Goal: Navigation & Orientation: Find specific page/section

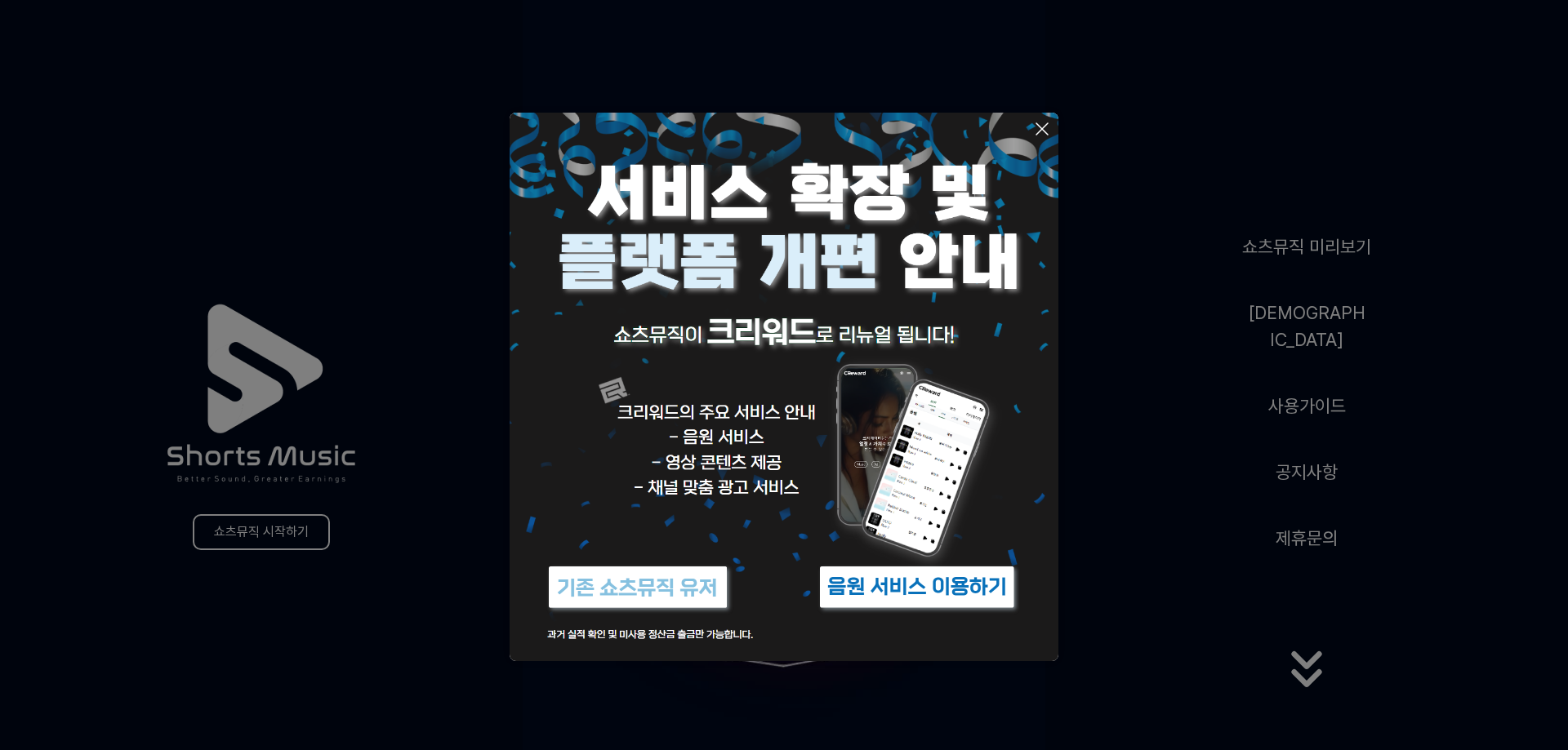
click at [965, 588] on img at bounding box center [917, 587] width 204 height 61
click at [744, 448] on img at bounding box center [784, 387] width 549 height 549
click at [1039, 135] on icon at bounding box center [1041, 128] width 20 height 20
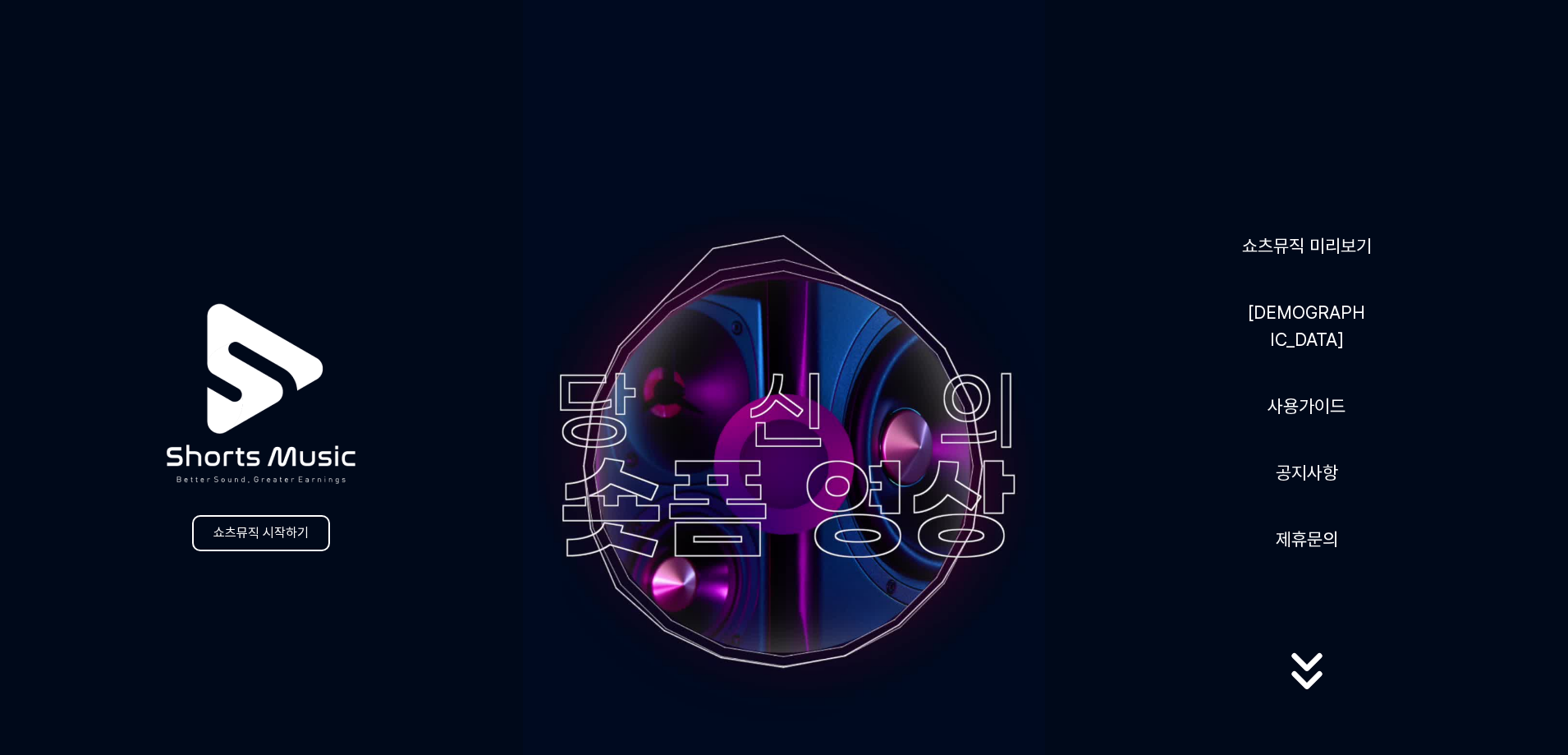
drag, startPoint x: 474, startPoint y: 169, endPoint x: 1085, endPoint y: 599, distance: 747.1
click at [1085, 599] on div "쇼츠뮤직 시작하기 쇼츠뮤직 미리보기 음원 사용가이드 공지사항 제휴문의" at bounding box center [784, 465] width 1568 height 930
click at [1074, 599] on div "쇼츠뮤직 미리보기 음원 사용가이드 공지사항 제휴문의" at bounding box center [1307, 465] width 523 height 504
drag, startPoint x: 927, startPoint y: 548, endPoint x: 492, endPoint y: 259, distance: 522.3
click at [492, 261] on div "쇼츠뮤직 시작하기 쇼츠뮤직 미리보기 음원 사용가이드 공지사항 제휴문의" at bounding box center [784, 465] width 1568 height 930
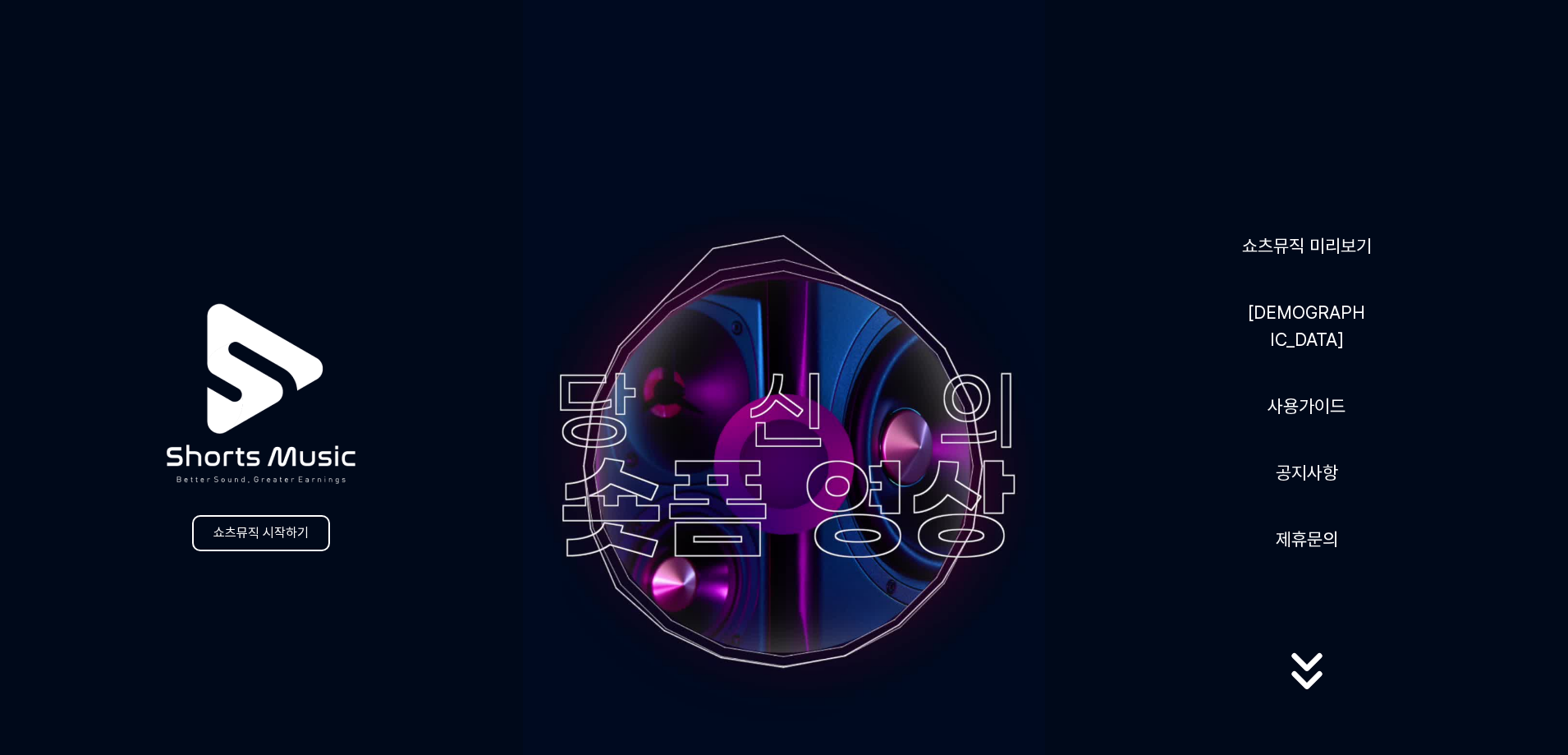
click at [492, 259] on div "쇼츠뮤직 시작하기 쇼츠뮤직 미리보기 음원 사용가이드 공지사항 제휴문의" at bounding box center [784, 465] width 1568 height 930
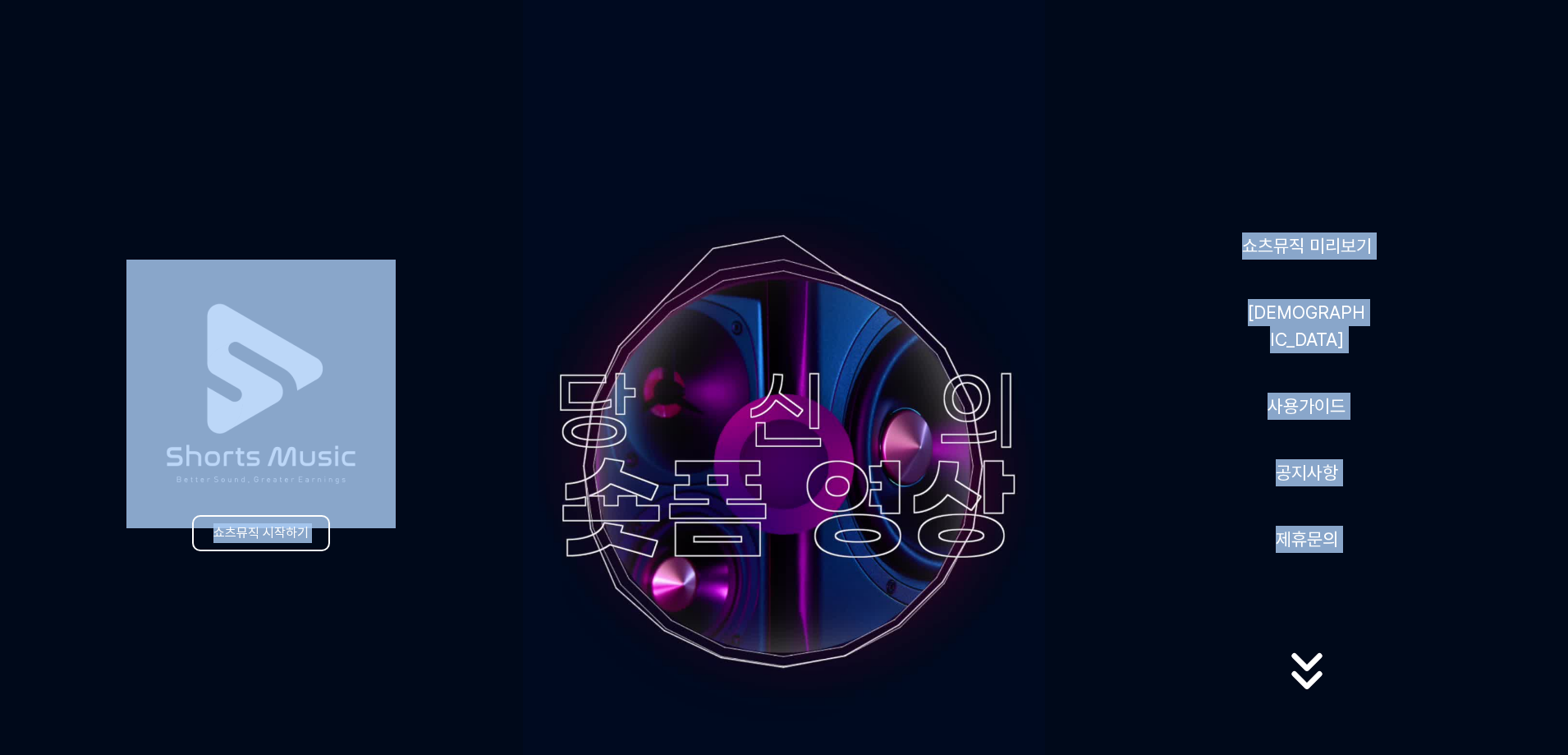
drag, startPoint x: 470, startPoint y: 265, endPoint x: 1063, endPoint y: 585, distance: 673.8
click at [1063, 585] on div "쇼츠뮤직 시작하기 쇼츠뮤직 미리보기 음원 사용가이드 공지사항 제휴문의" at bounding box center [784, 465] width 1568 height 930
click at [1063, 587] on div "쇼츠뮤직 미리보기 음원 사용가이드 공지사항 제휴문의" at bounding box center [1307, 465] width 523 height 504
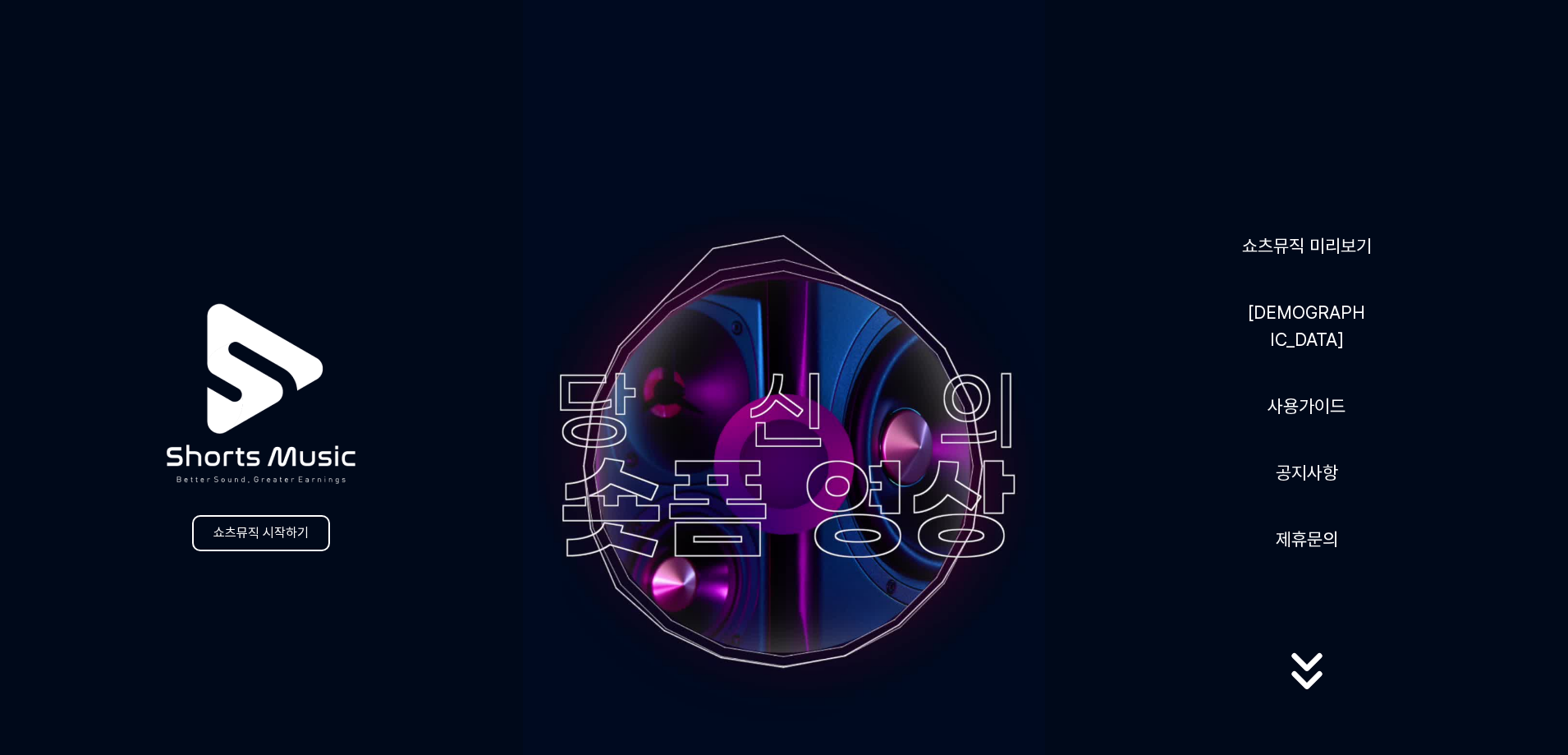
click at [1341, 667] on icon at bounding box center [1307, 672] width 105 height 66
click at [1302, 663] on icon at bounding box center [1307, 687] width 105 height 66
click at [1291, 315] on link "[DEMOGRAPHIC_DATA]" at bounding box center [1307, 326] width 132 height 68
